Goal: Task Accomplishment & Management: Manage account settings

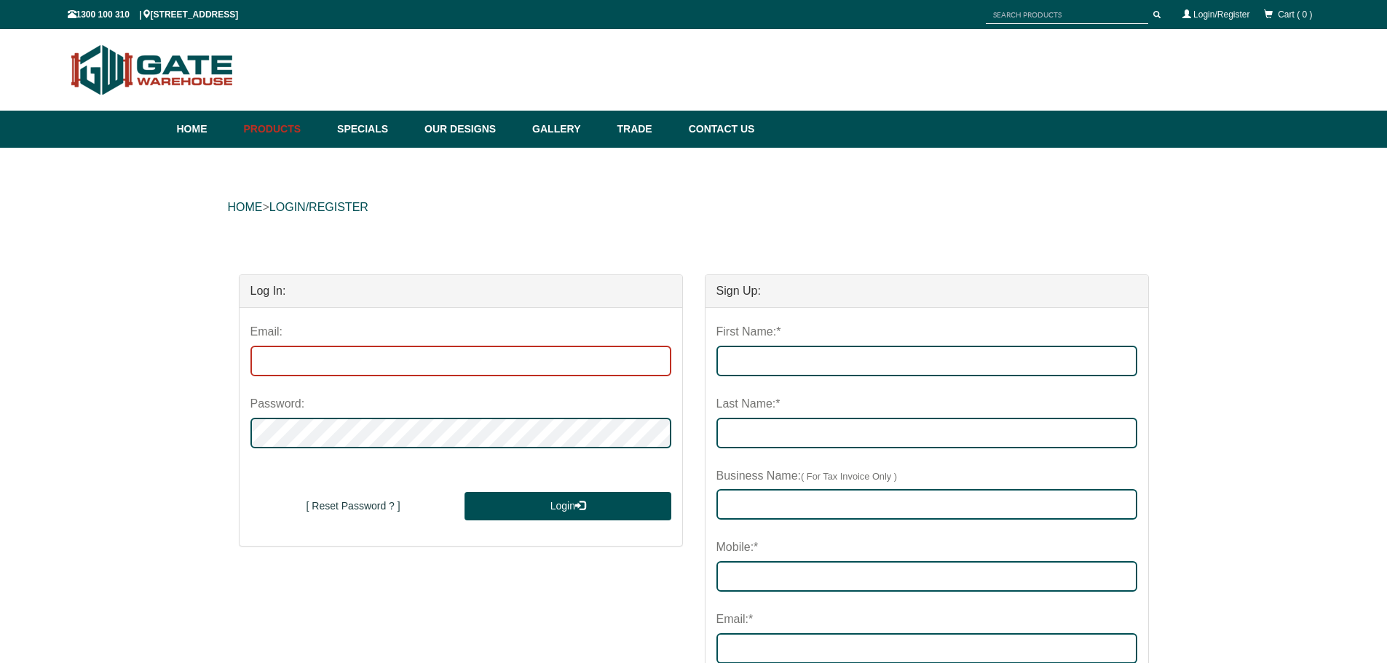
click at [310, 375] on input "email" at bounding box center [461, 361] width 421 height 31
click at [945, 221] on div "HOME > LOGIN/REGISTER" at bounding box center [694, 207] width 932 height 47
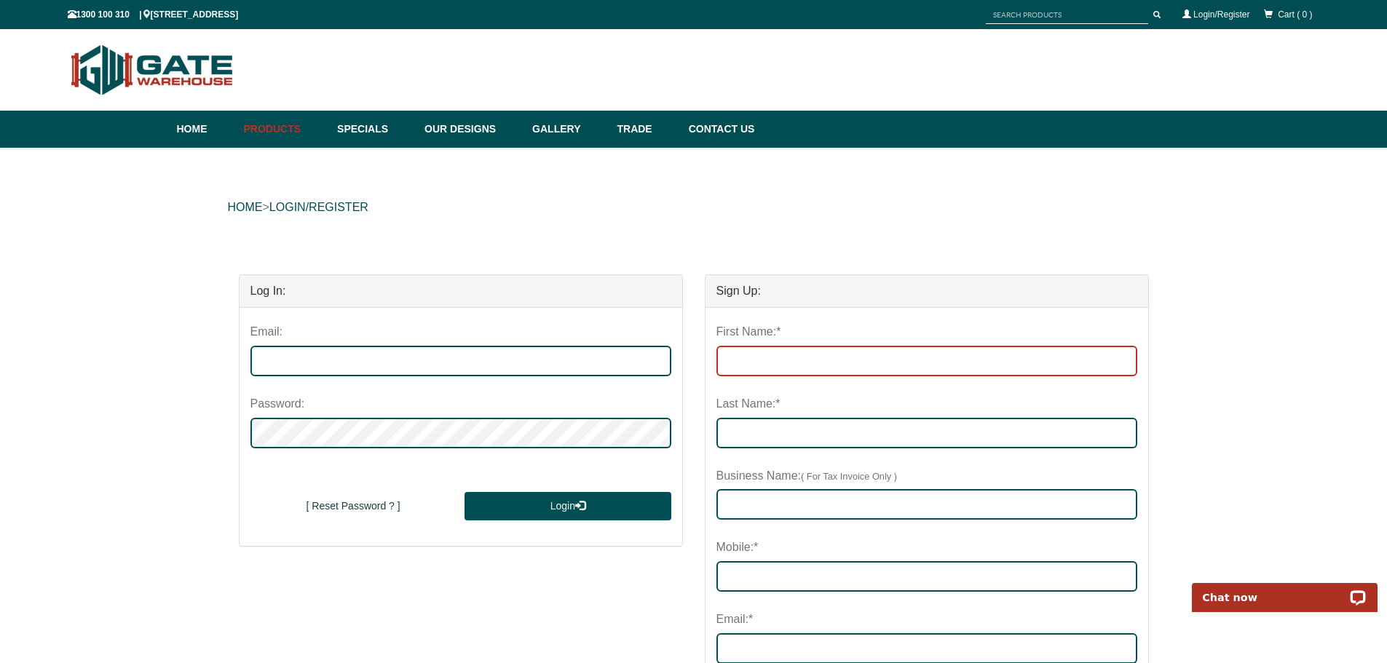
click at [769, 373] on input "First Name:*" at bounding box center [927, 361] width 421 height 31
click at [1195, 384] on div "HOME > LOGIN/REGISTER Log In: Email: Password: New User Sign Up [ Reset Passwor…" at bounding box center [693, 658] width 1387 height 1021
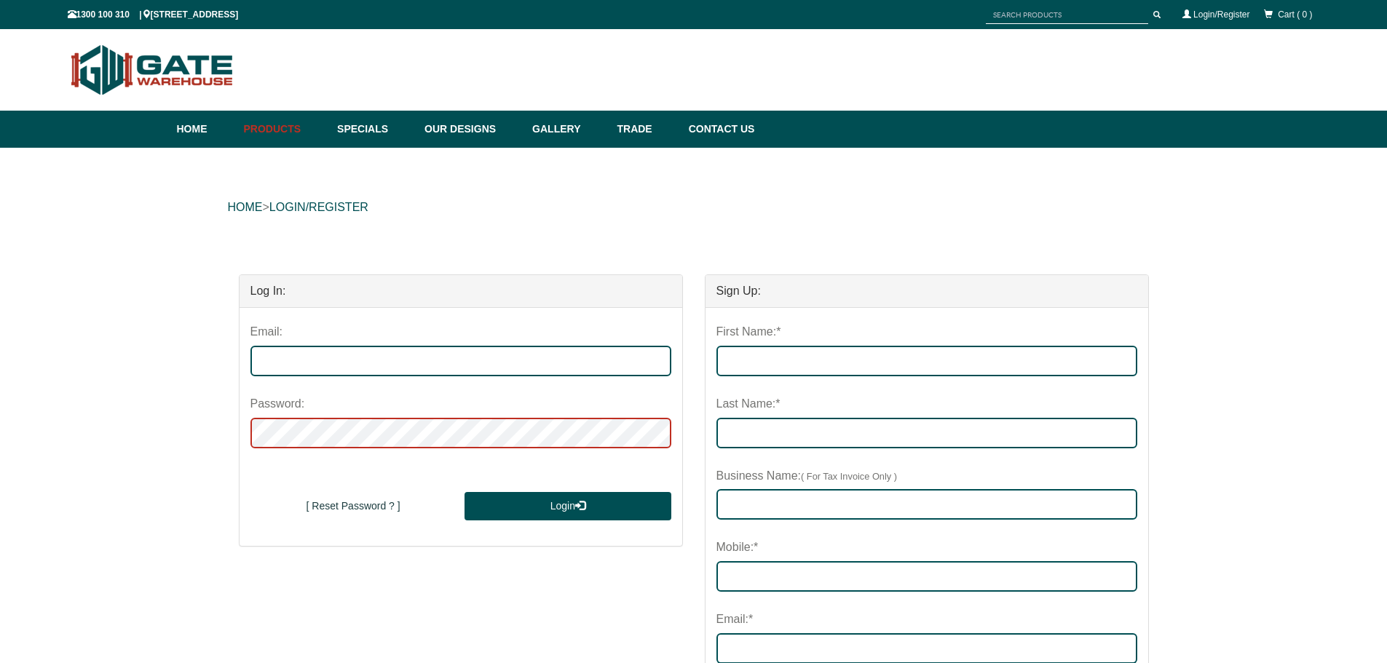
click at [612, 453] on div "Email: Password: New User Sign Up [ Reset Password ? ] Login [ Reset Password ?…" at bounding box center [461, 427] width 443 height 238
click at [737, 234] on div "HOME > LOGIN/REGISTER Log In: Email: Password: New User Sign Up [ Reset Passwor…" at bounding box center [693, 658] width 1387 height 1021
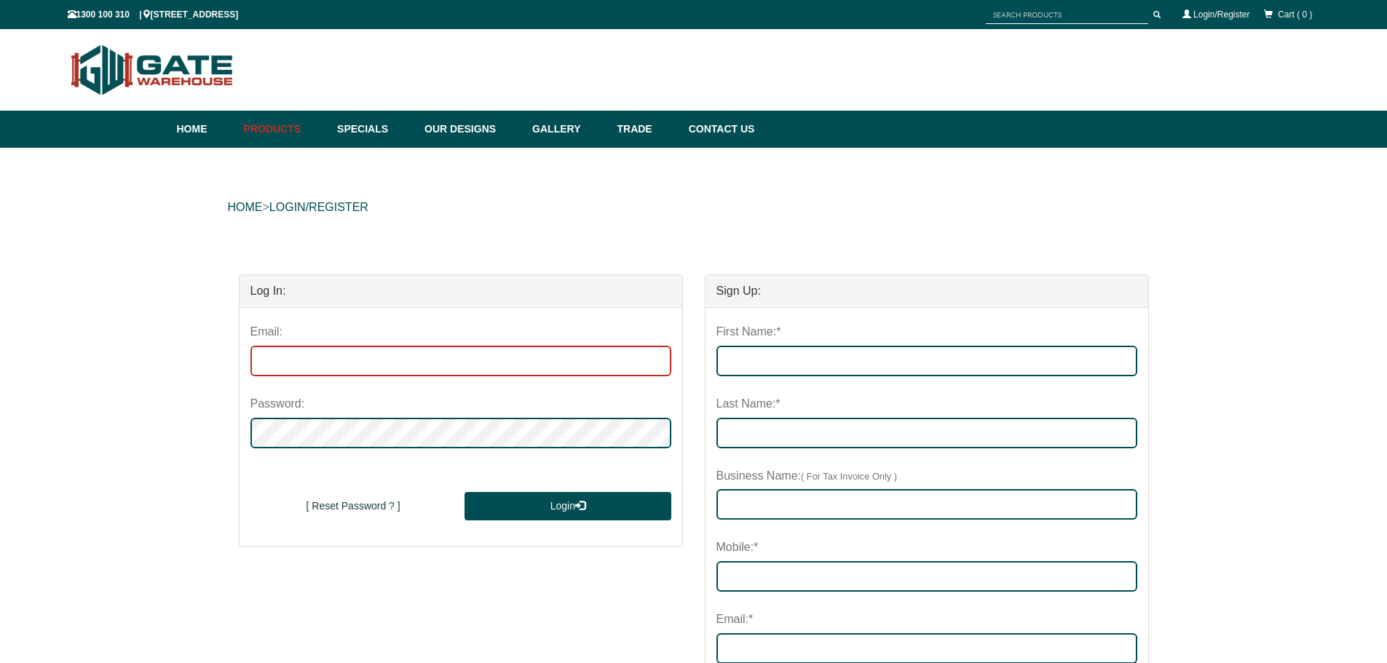
click at [351, 358] on input "email" at bounding box center [461, 361] width 421 height 31
click at [327, 354] on input "email" at bounding box center [461, 361] width 421 height 31
type input "[EMAIL_ADDRESS][DOMAIN_NAME]"
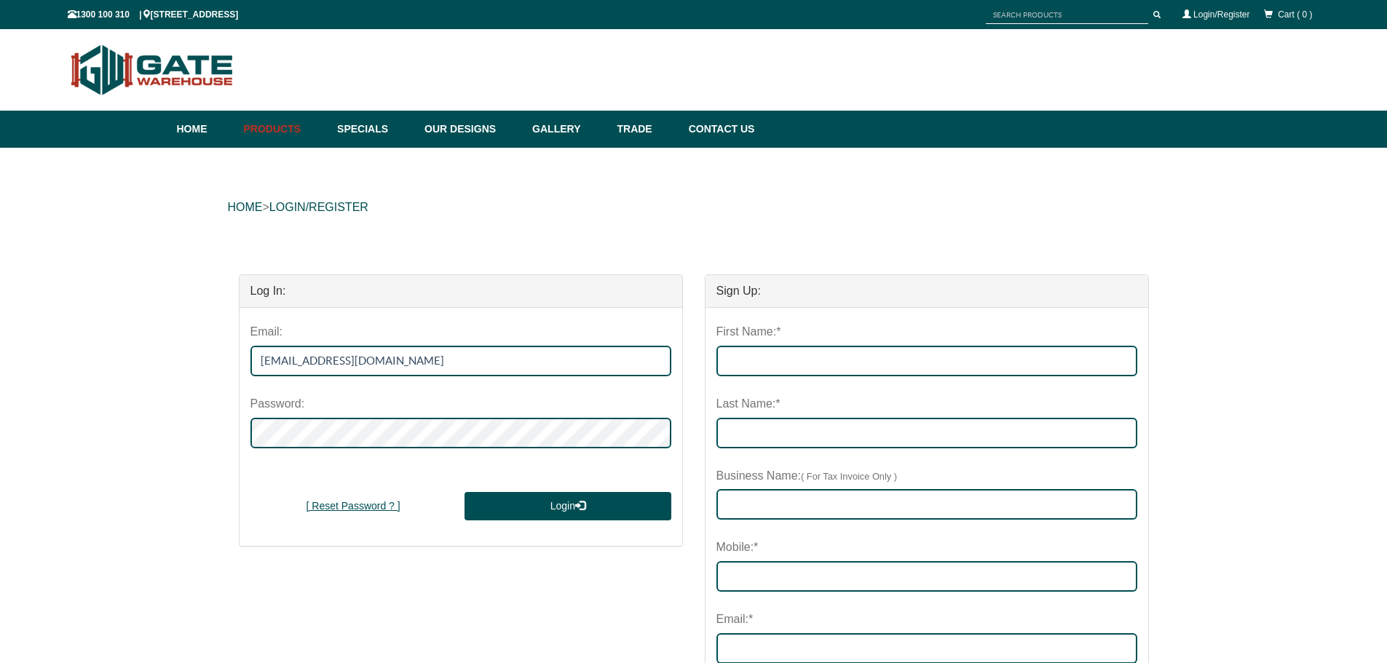
click at [344, 499] on button "[ Reset Password ? ]" at bounding box center [354, 506] width 206 height 29
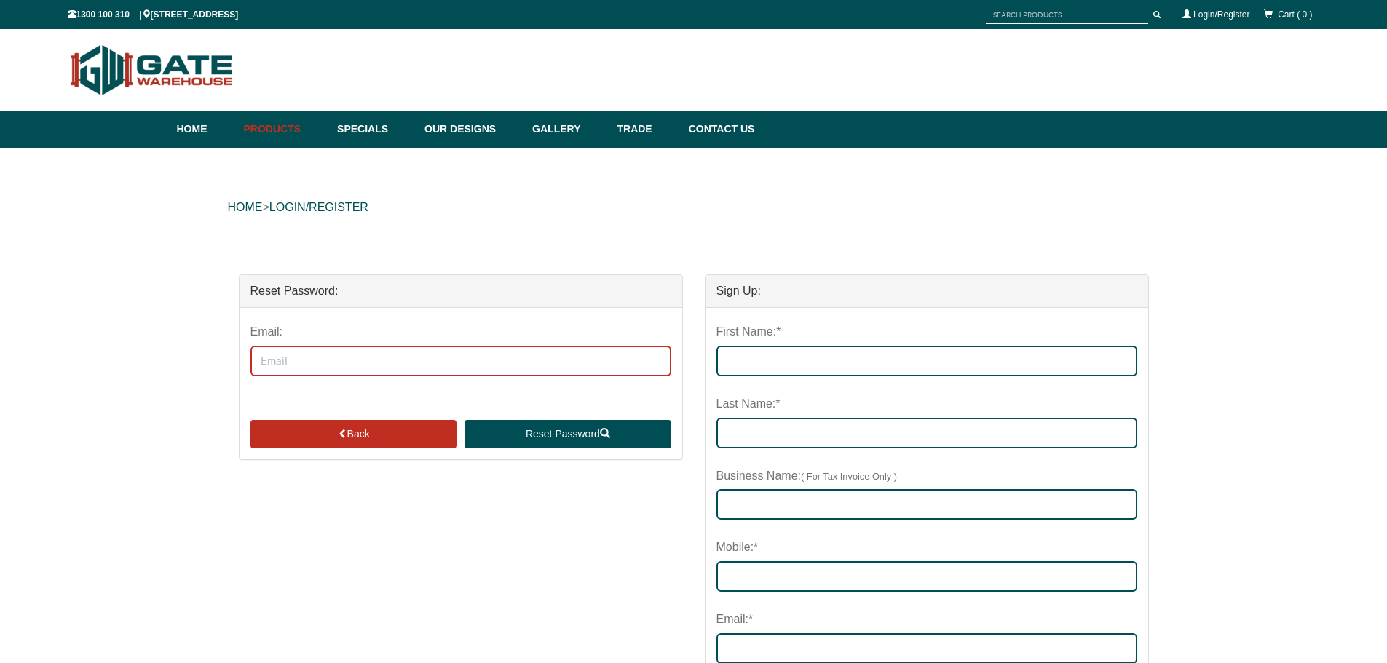
click at [291, 371] on input "Email:" at bounding box center [461, 361] width 421 height 31
type input "[EMAIL_ADDRESS][DOMAIN_NAME]"
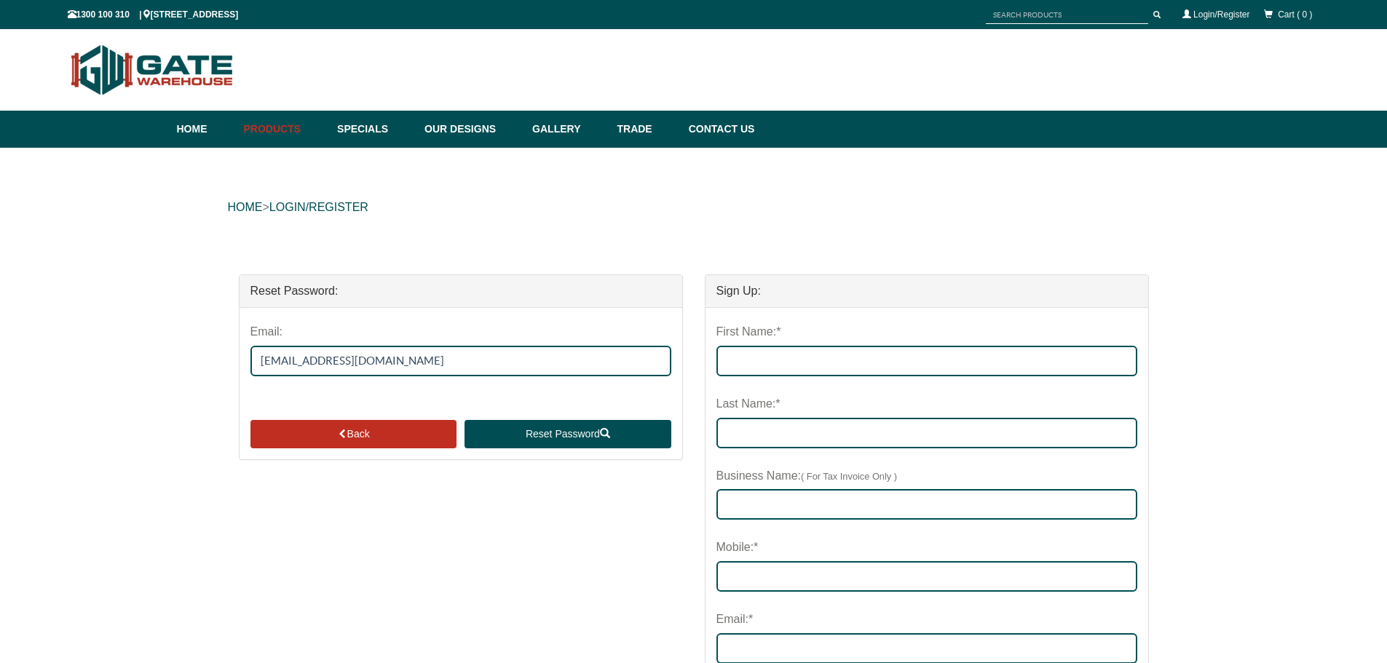
click at [122, 403] on div "HOME > LOGIN/REGISTER Reset Password: Email: [EMAIL_ADDRESS][DOMAIN_NAME] Back …" at bounding box center [693, 658] width 1387 height 1021
click at [566, 429] on button "Reset Password" at bounding box center [568, 434] width 206 height 29
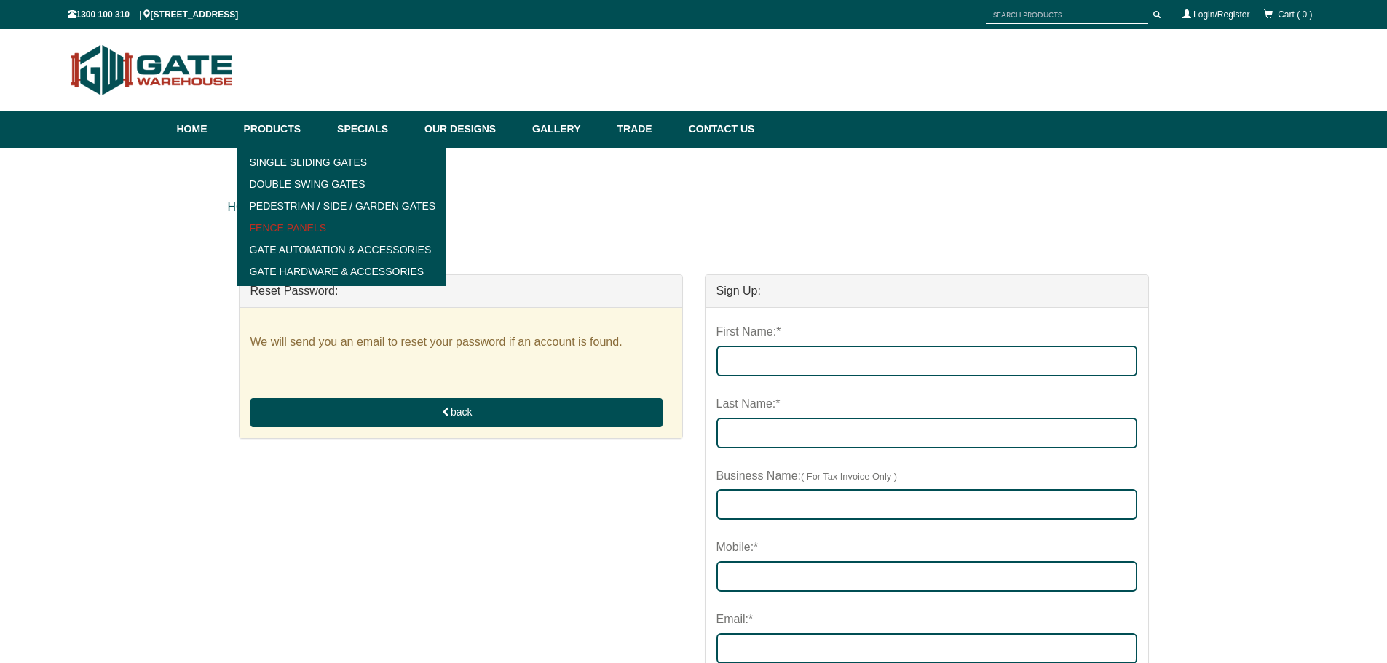
click at [277, 229] on link "Fence Panels" at bounding box center [342, 228] width 202 height 22
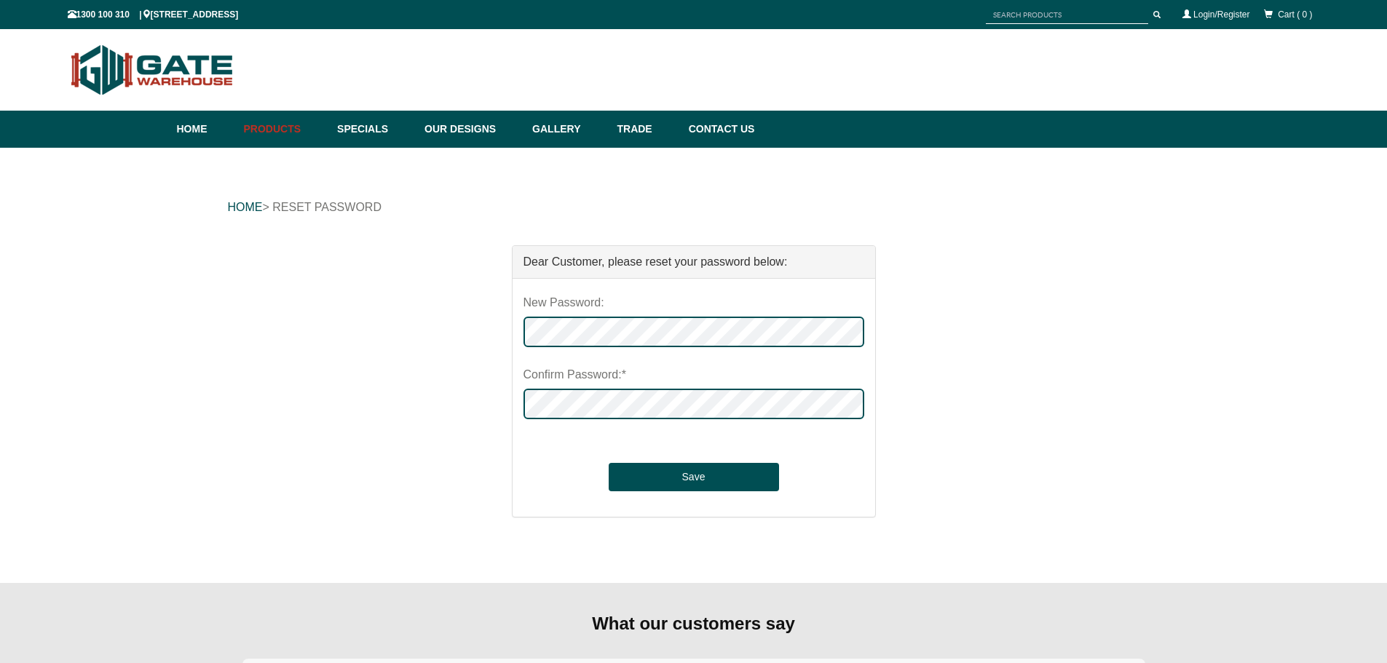
click at [553, 426] on div "New Password: Confirm Password:* Save" at bounding box center [694, 398] width 363 height 238
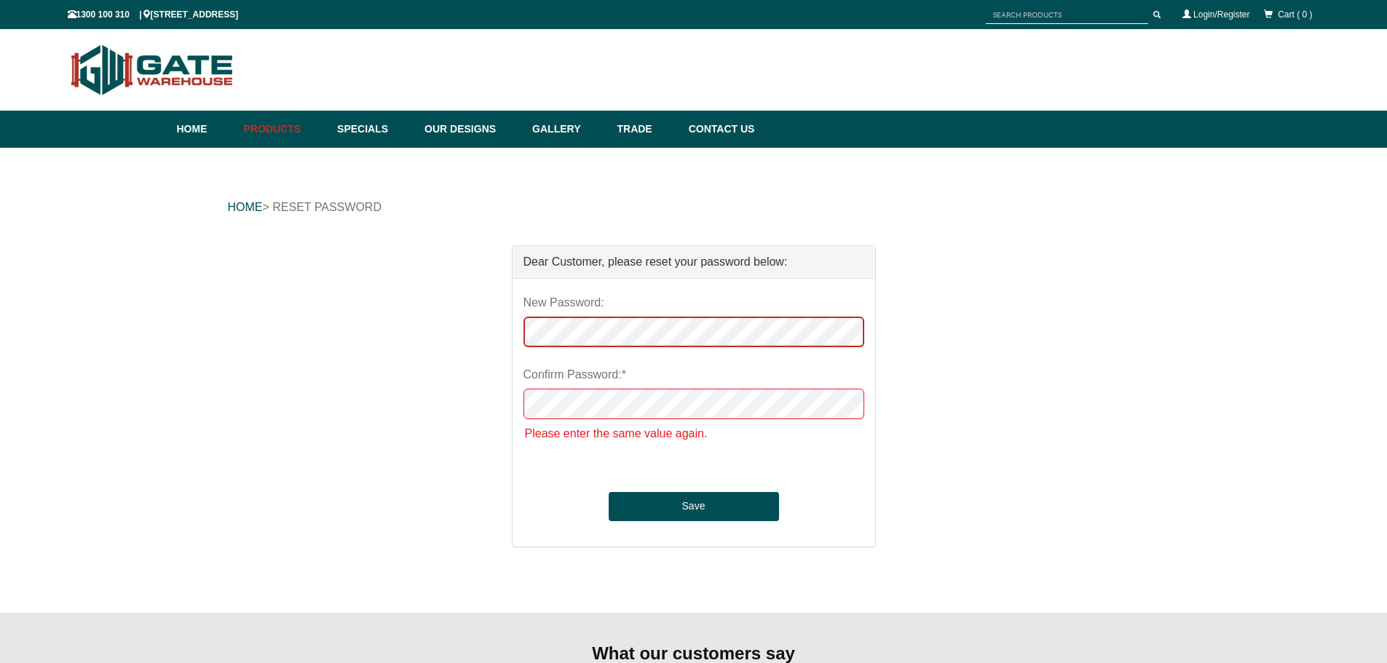
drag, startPoint x: 553, startPoint y: 426, endPoint x: 374, endPoint y: 322, distance: 207.9
click at [382, 322] on div "Dear Customer, please reset your password below: New Password: Confirm Password…" at bounding box center [694, 410] width 932 height 331
click at [365, 421] on div "Dear Customer, please reset your password below: New Password: Confirm Password…" at bounding box center [694, 410] width 932 height 331
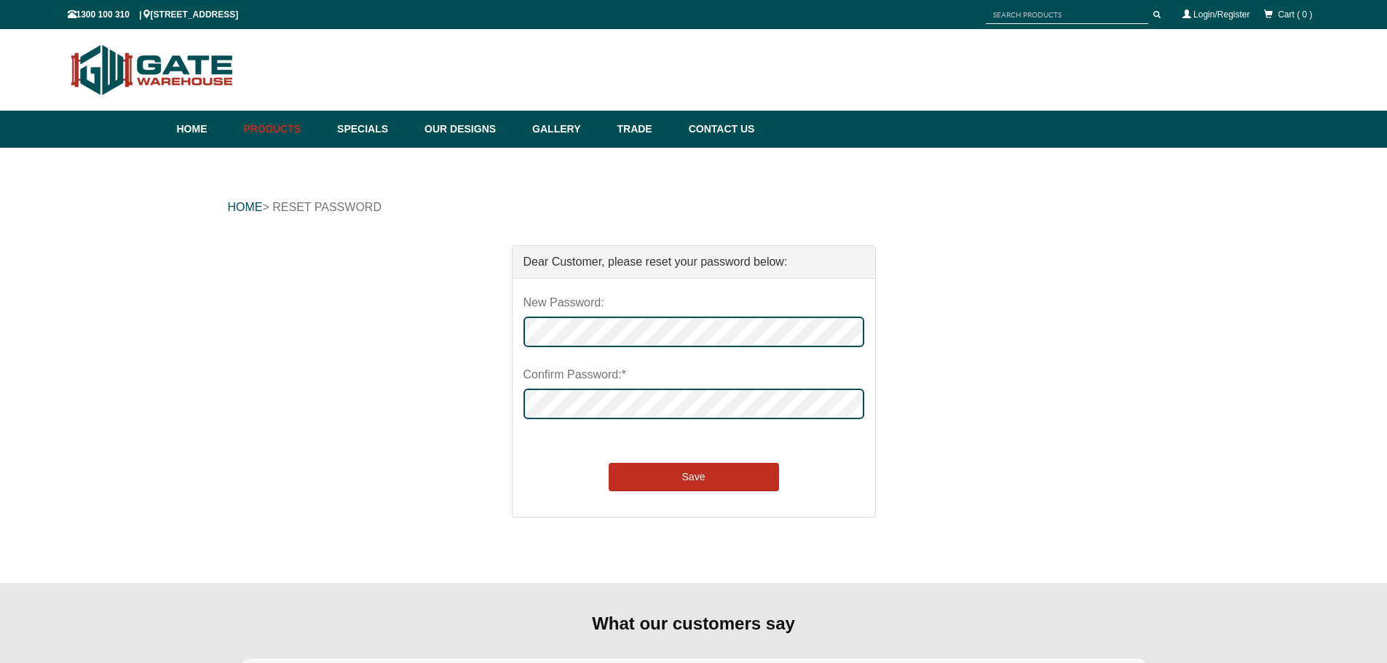
click at [672, 482] on button "Save" at bounding box center [694, 477] width 170 height 29
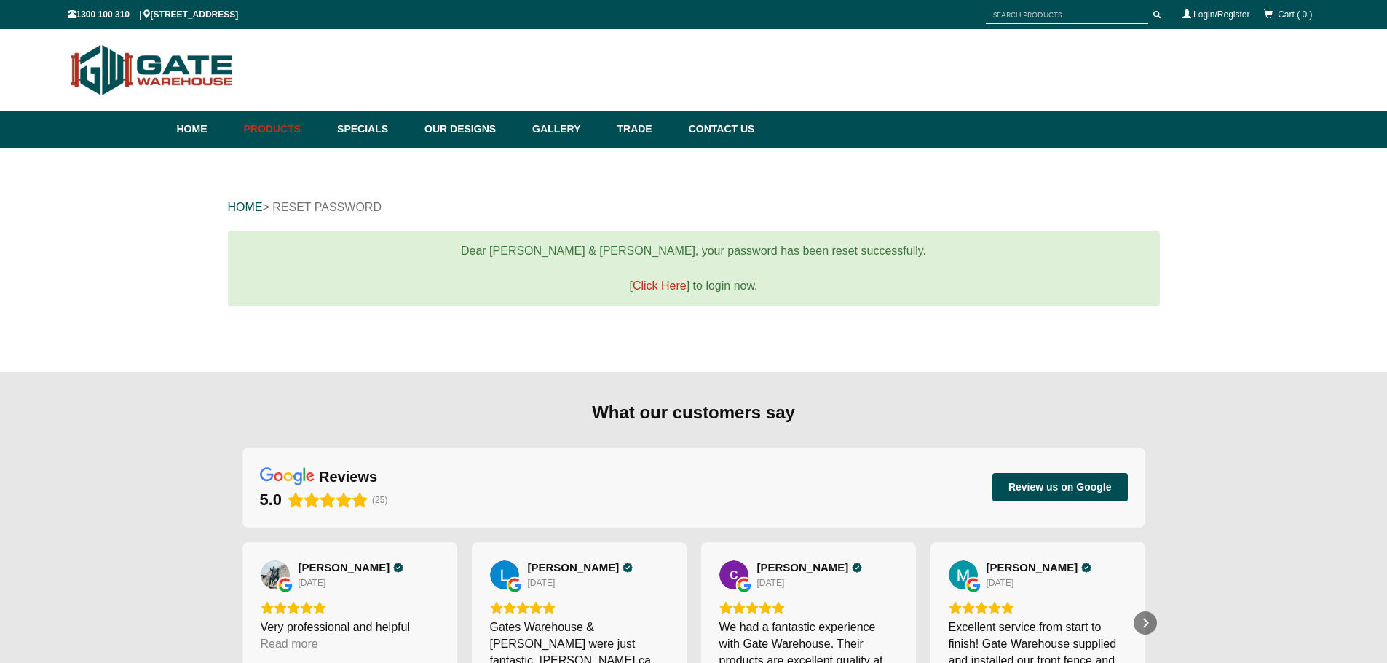
click at [671, 285] on link "Click Here" at bounding box center [660, 286] width 54 height 12
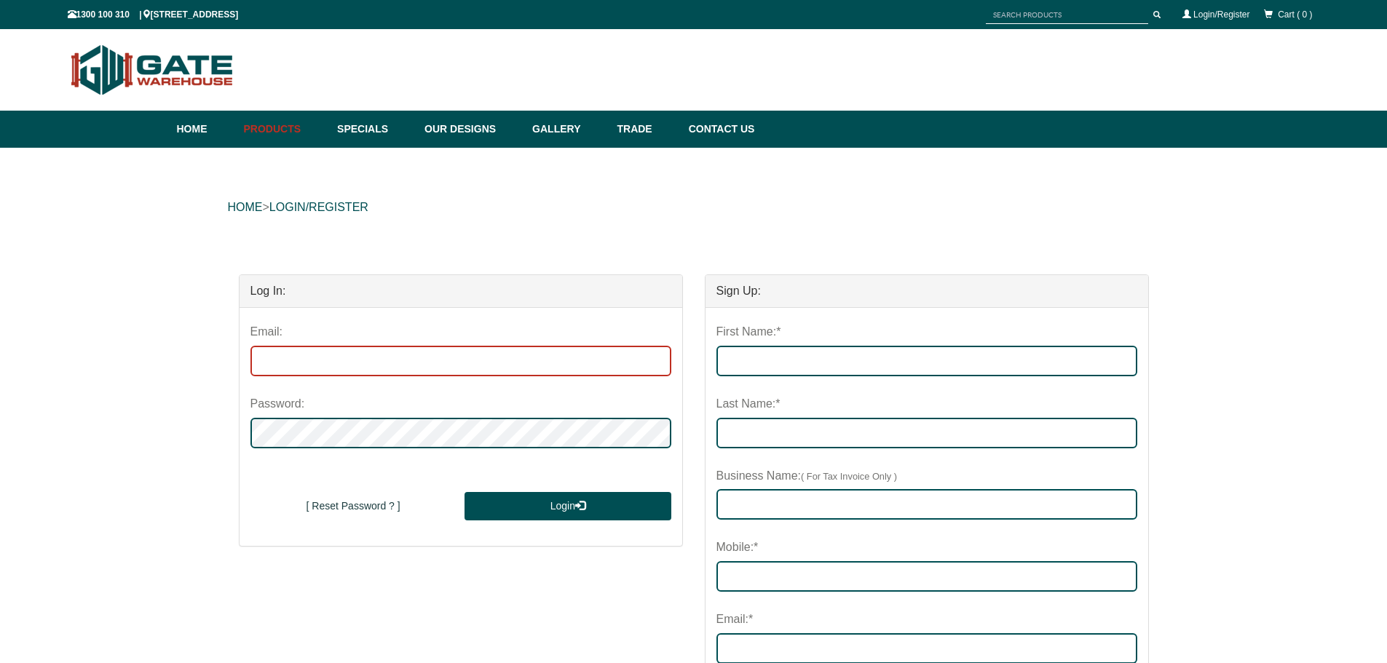
click at [540, 363] on input "email" at bounding box center [461, 361] width 421 height 31
type input "[EMAIL_ADDRESS][DOMAIN_NAME]"
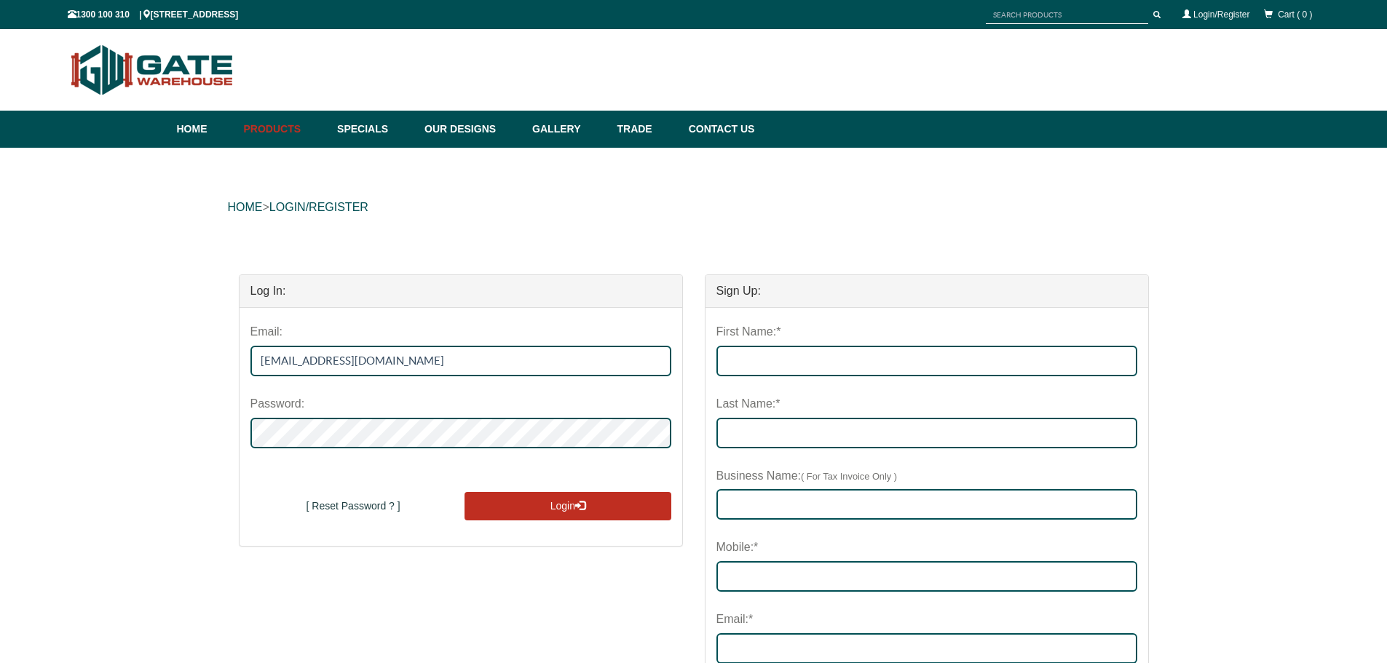
click at [567, 505] on button "Login" at bounding box center [568, 506] width 206 height 29
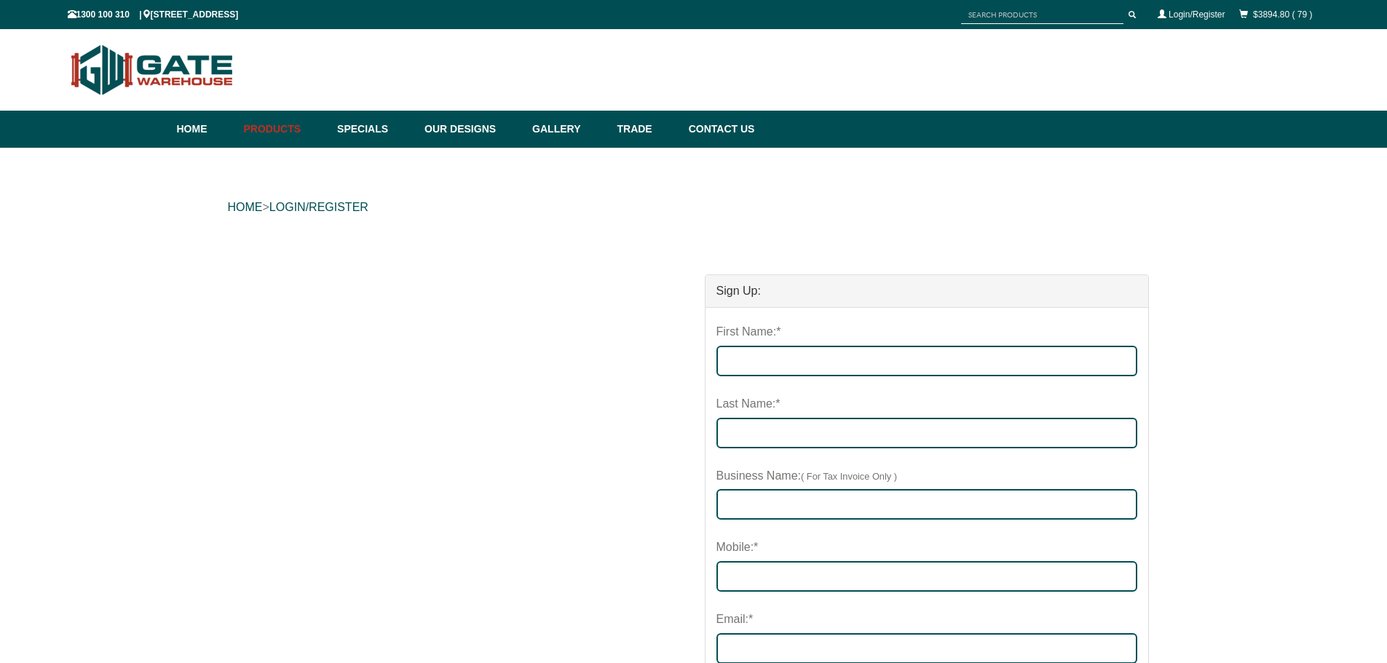
click at [41, 238] on div "HOME > LOGIN/REGISTER Sign Up: First Name:* Last Name:* Business Name: ( For Ta…" at bounding box center [693, 658] width 1387 height 1021
